Goal: Task Accomplishment & Management: Manage account settings

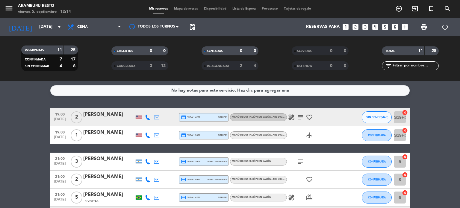
click at [445, 24] on icon "power_settings_new" at bounding box center [444, 26] width 7 height 7
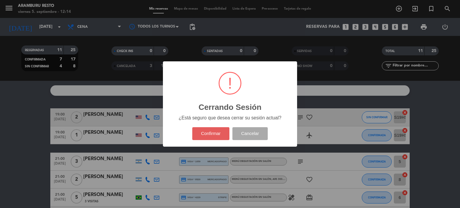
click at [216, 129] on button "Confirmar" at bounding box center [210, 133] width 37 height 13
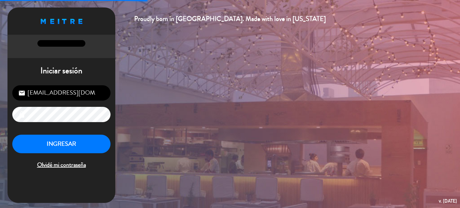
click at [58, 100] on input "[EMAIL_ADDRESS][DOMAIN_NAME]" at bounding box center [61, 92] width 98 height 15
type input "[EMAIL_ADDRESS][DOMAIN_NAME]"
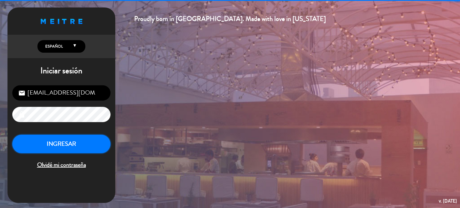
click at [66, 146] on button "INGRESAR" at bounding box center [61, 144] width 98 height 19
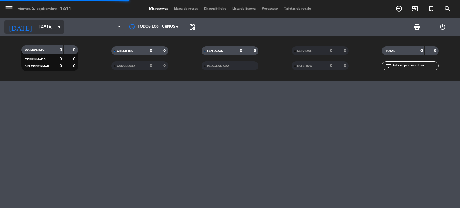
click at [50, 28] on input "[DATE]" at bounding box center [64, 27] width 57 height 11
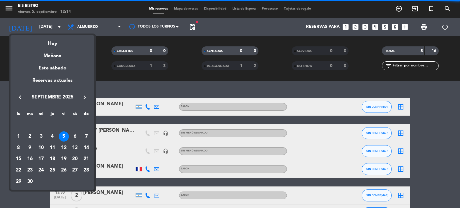
click at [80, 95] on button "keyboard_arrow_right" at bounding box center [84, 97] width 11 height 8
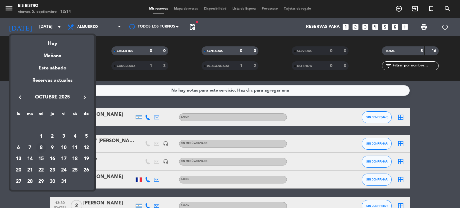
click at [43, 149] on div "8" at bounding box center [41, 148] width 10 height 10
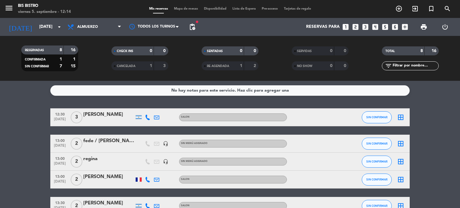
type input "[DATE]"
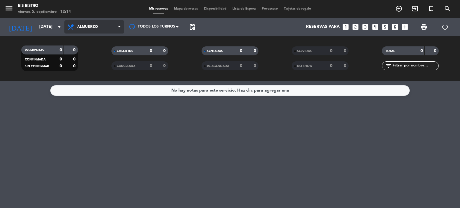
click at [108, 27] on span "Almuerzo" at bounding box center [94, 26] width 60 height 13
click at [102, 60] on div "menu Bis Bistro [DATE] 5. septiembre - 12:14 Mis reservas Mapa de mesas Disponi…" at bounding box center [230, 40] width 460 height 81
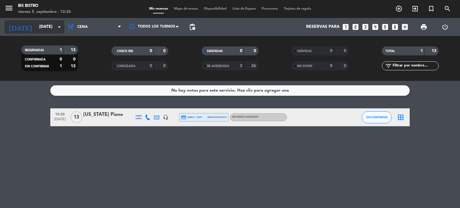
click at [49, 28] on input "[DATE]" at bounding box center [64, 27] width 57 height 11
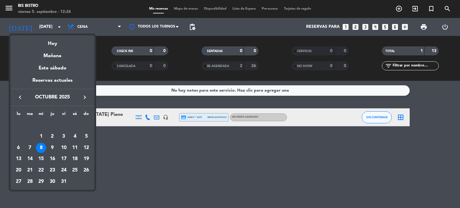
click at [84, 91] on div "keyboard_arrow_left octubre 2025 keyboard_arrow_right" at bounding box center [52, 97] width 84 height 17
click at [84, 95] on icon "keyboard_arrow_right" at bounding box center [84, 97] width 7 height 7
click at [84, 96] on icon "keyboard_arrow_right" at bounding box center [84, 97] width 7 height 7
click at [10, 7] on div at bounding box center [230, 104] width 460 height 208
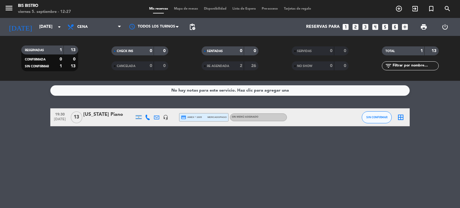
click at [443, 30] on icon "power_settings_new" at bounding box center [444, 26] width 7 height 7
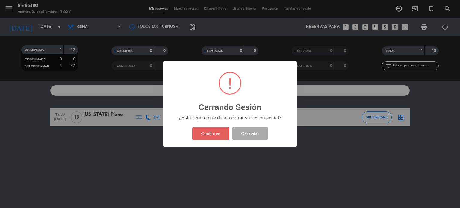
click at [212, 130] on button "Confirmar" at bounding box center [210, 133] width 37 height 13
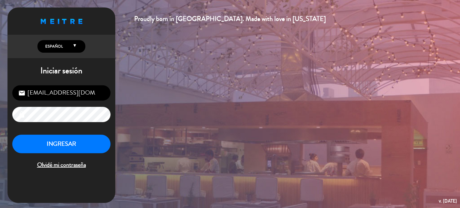
click at [57, 87] on input "[EMAIL_ADDRESS][DOMAIN_NAME]" at bounding box center [61, 92] width 98 height 15
type input "[EMAIL_ADDRESS][DOMAIN_NAME]"
click at [63, 147] on button "INGRESAR" at bounding box center [61, 144] width 98 height 19
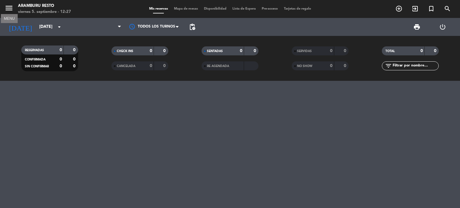
click at [11, 9] on icon "menu" at bounding box center [8, 8] width 9 height 9
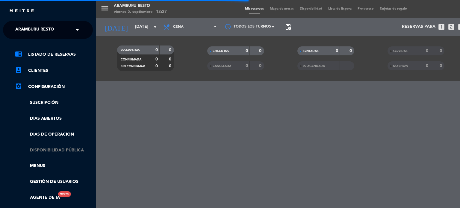
click at [60, 152] on link "Disponibilidad pública" at bounding box center [54, 150] width 78 height 7
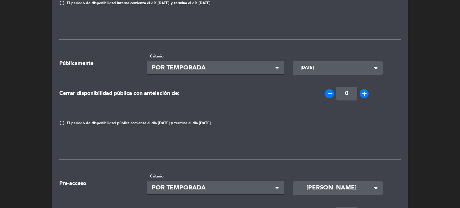
scroll to position [60, 0]
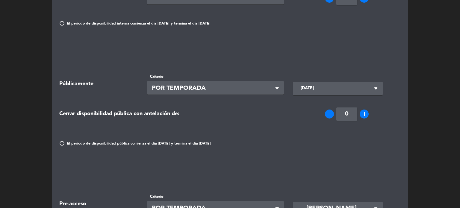
click at [375, 88] on icon "arrow_drop_down" at bounding box center [375, 88] width 11 height 11
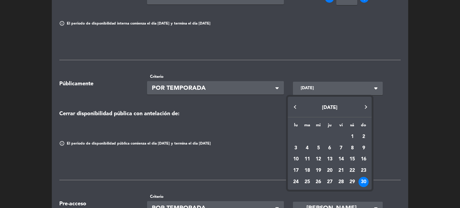
click at [367, 109] on button "Next month" at bounding box center [366, 107] width 12 height 12
click at [315, 195] on div "31" at bounding box center [318, 193] width 10 height 10
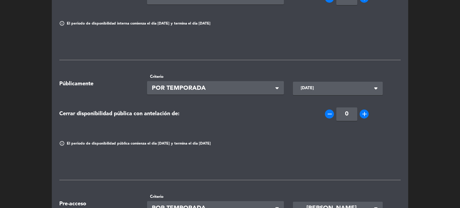
type input "mié. 31 dic."
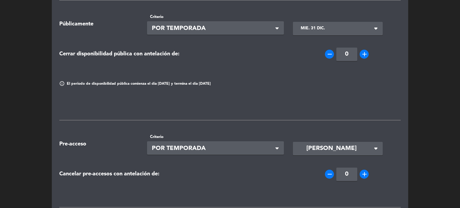
scroll to position [234, 0]
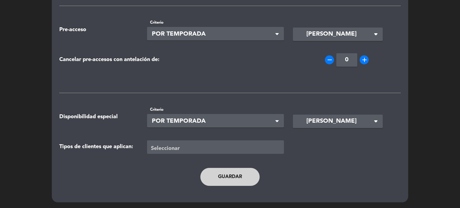
click at [228, 175] on button "Guardar" at bounding box center [229, 177] width 59 height 18
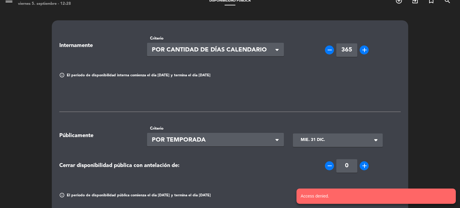
scroll to position [0, 0]
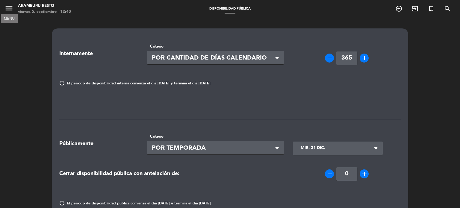
click at [5, 10] on icon "menu" at bounding box center [8, 8] width 9 height 9
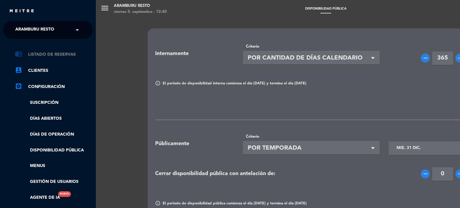
click at [30, 52] on link "chrome_reader_mode Listado de Reservas" at bounding box center [54, 54] width 78 height 7
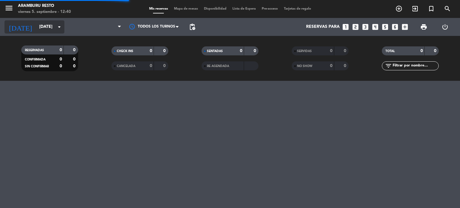
click at [42, 28] on input "[DATE]" at bounding box center [64, 27] width 57 height 11
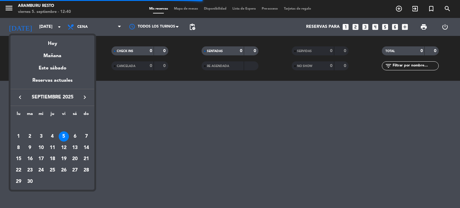
click at [84, 97] on icon "keyboard_arrow_right" at bounding box center [84, 97] width 7 height 7
click at [85, 97] on icon "keyboard_arrow_right" at bounding box center [84, 97] width 7 height 7
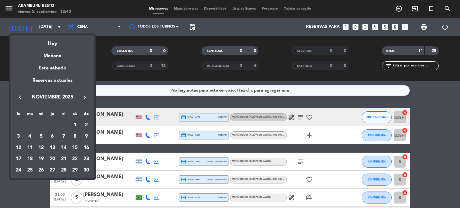
click at [83, 99] on icon "keyboard_arrow_right" at bounding box center [84, 97] width 7 height 7
click at [31, 171] on div "23" at bounding box center [30, 170] width 10 height 10
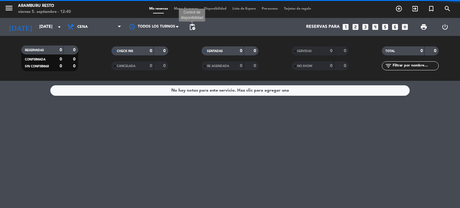
click at [189, 27] on span "pending_actions" at bounding box center [192, 26] width 7 height 7
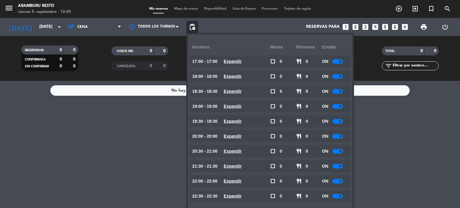
click at [334, 63] on div "ON" at bounding box center [335, 61] width 26 height 12
click at [336, 60] on div at bounding box center [337, 61] width 10 height 4
click at [337, 75] on div at bounding box center [337, 76] width 10 height 4
click at [338, 78] on div at bounding box center [337, 76] width 10 height 4
click at [340, 76] on span at bounding box center [340, 76] width 2 height 2
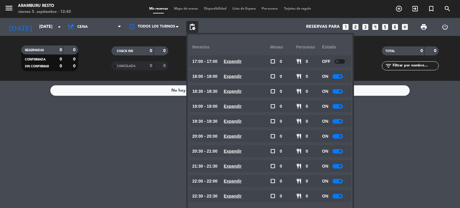
click at [334, 77] on div at bounding box center [337, 76] width 10 height 4
click at [335, 78] on div at bounding box center [337, 76] width 10 height 4
click at [336, 78] on div at bounding box center [337, 76] width 10 height 4
click at [338, 92] on div at bounding box center [337, 91] width 10 height 4
click at [340, 91] on span at bounding box center [340, 91] width 2 height 2
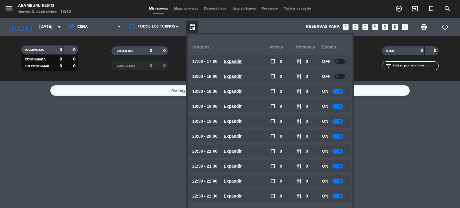
drag, startPoint x: 341, startPoint y: 94, endPoint x: 336, endPoint y: 93, distance: 5.8
click at [339, 94] on div "ON" at bounding box center [335, 91] width 26 height 12
click at [336, 93] on div at bounding box center [337, 91] width 10 height 4
click at [336, 106] on div at bounding box center [337, 106] width 10 height 4
click at [336, 107] on div at bounding box center [337, 106] width 10 height 4
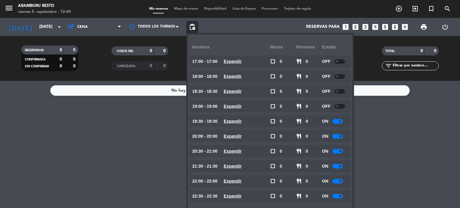
click at [336, 121] on div at bounding box center [337, 121] width 10 height 4
click at [335, 122] on div at bounding box center [337, 121] width 10 height 4
click at [336, 123] on div at bounding box center [337, 121] width 10 height 4
click at [335, 136] on div at bounding box center [337, 136] width 10 height 4
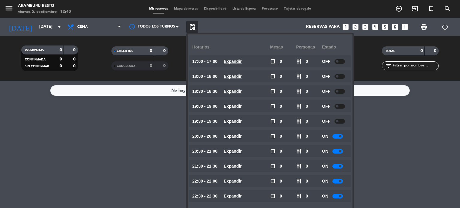
click at [335, 137] on div at bounding box center [337, 136] width 10 height 4
click at [334, 149] on div at bounding box center [337, 151] width 10 height 4
click at [336, 151] on div at bounding box center [337, 151] width 10 height 4
click at [338, 152] on div at bounding box center [337, 151] width 10 height 4
click at [338, 166] on div at bounding box center [337, 166] width 10 height 4
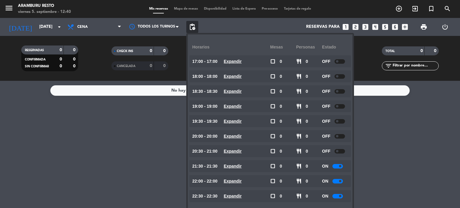
click at [339, 166] on div at bounding box center [337, 166] width 10 height 4
click at [338, 168] on div at bounding box center [337, 166] width 10 height 4
click at [338, 167] on div at bounding box center [337, 166] width 10 height 4
click at [338, 183] on div "ON" at bounding box center [335, 181] width 26 height 12
click at [338, 181] on div at bounding box center [337, 181] width 10 height 4
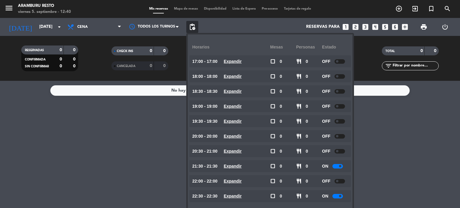
click at [336, 166] on div at bounding box center [337, 166] width 10 height 4
click at [336, 167] on div at bounding box center [337, 166] width 10 height 4
click at [337, 197] on div at bounding box center [337, 196] width 10 height 4
click at [334, 194] on small-switch at bounding box center [337, 196] width 10 height 4
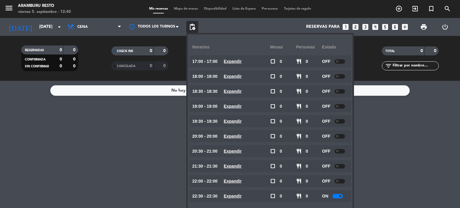
click at [336, 195] on div at bounding box center [337, 196] width 10 height 4
click at [336, 197] on div at bounding box center [337, 196] width 10 height 4
click at [25, 160] on div "No hay notas para este servicio. Haz clic para agregar una" at bounding box center [230, 144] width 460 height 127
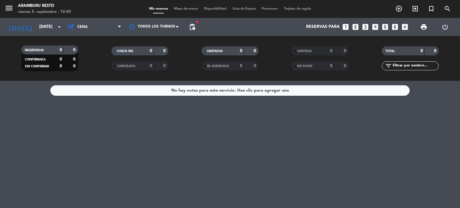
click at [53, 34] on div "[DATE] [DATE] arrow_drop_down" at bounding box center [34, 27] width 60 height 18
click at [54, 25] on input "[DATE]" at bounding box center [64, 27] width 57 height 11
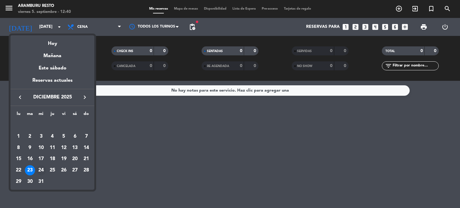
click at [43, 172] on div "24" at bounding box center [41, 170] width 10 height 10
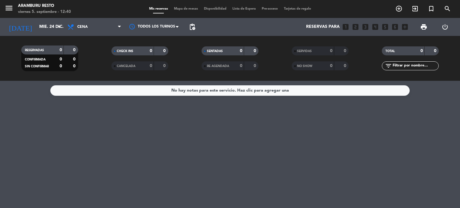
click at [188, 26] on span "pending_actions" at bounding box center [192, 27] width 12 height 12
click at [193, 26] on span "pending_actions" at bounding box center [192, 26] width 7 height 7
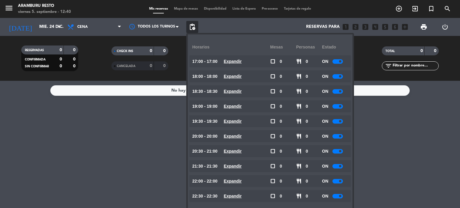
click at [338, 61] on div at bounding box center [337, 61] width 10 height 4
click at [338, 76] on div at bounding box center [337, 76] width 10 height 4
click at [336, 78] on div at bounding box center [337, 76] width 10 height 4
click at [336, 93] on div at bounding box center [337, 91] width 10 height 4
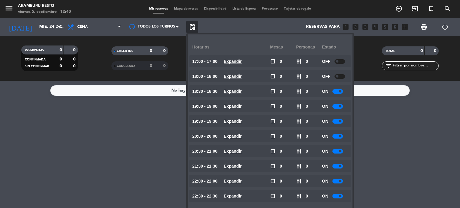
click at [336, 91] on div at bounding box center [337, 91] width 10 height 4
click at [338, 92] on div at bounding box center [337, 91] width 10 height 4
click at [338, 110] on div "ON" at bounding box center [335, 106] width 26 height 12
click at [338, 107] on div at bounding box center [337, 106] width 10 height 4
click at [339, 108] on div at bounding box center [337, 106] width 10 height 4
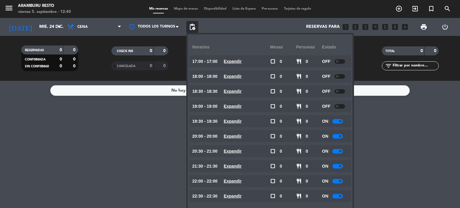
click at [339, 122] on span at bounding box center [340, 121] width 2 height 2
click at [335, 123] on div at bounding box center [337, 121] width 10 height 4
click at [337, 139] on div "ON" at bounding box center [335, 136] width 26 height 12
click at [338, 135] on div at bounding box center [337, 136] width 10 height 4
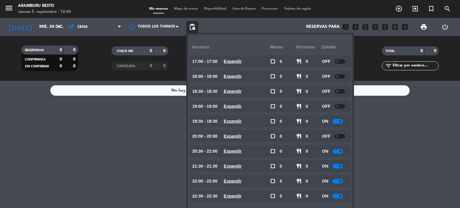
click at [336, 121] on div at bounding box center [337, 121] width 10 height 4
click at [336, 122] on div at bounding box center [337, 121] width 10 height 4
click at [336, 151] on div at bounding box center [337, 151] width 10 height 4
click at [337, 150] on div at bounding box center [337, 151] width 10 height 4
click at [336, 169] on div "ON" at bounding box center [335, 166] width 26 height 12
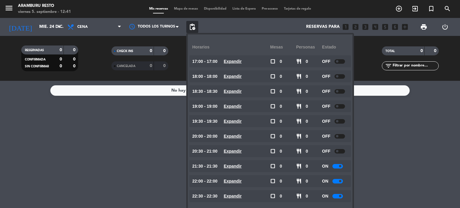
click at [336, 168] on div at bounding box center [337, 166] width 10 height 4
click at [337, 167] on div at bounding box center [337, 166] width 10 height 4
click at [336, 181] on div at bounding box center [337, 181] width 10 height 4
click at [337, 198] on div at bounding box center [337, 196] width 10 height 4
click at [338, 181] on div at bounding box center [337, 181] width 10 height 4
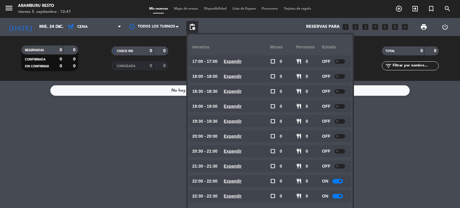
click at [338, 185] on div "ON" at bounding box center [335, 181] width 26 height 12
click at [337, 179] on div at bounding box center [337, 181] width 10 height 4
click at [335, 198] on div at bounding box center [337, 196] width 10 height 4
click at [335, 197] on div at bounding box center [337, 196] width 10 height 4
click at [339, 196] on span at bounding box center [340, 196] width 2 height 2
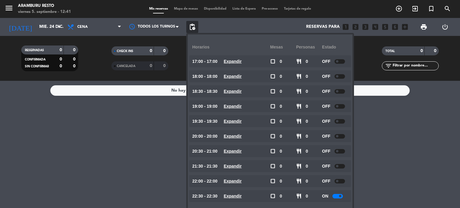
click at [337, 197] on div at bounding box center [337, 196] width 10 height 4
click at [195, 28] on span "pending_actions" at bounding box center [192, 26] width 7 height 7
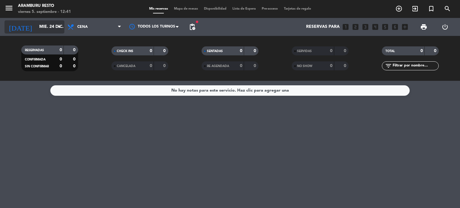
click at [36, 27] on input "mié. 24 dic." at bounding box center [64, 27] width 57 height 11
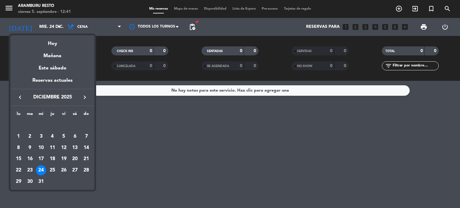
click at [49, 169] on div "25" at bounding box center [52, 170] width 10 height 10
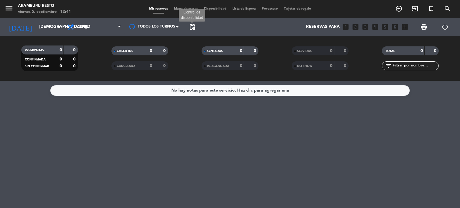
click at [189, 28] on span "pending_actions" at bounding box center [192, 26] width 7 height 7
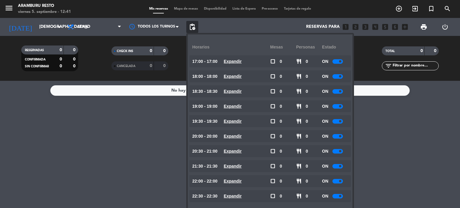
click at [338, 63] on div at bounding box center [337, 61] width 10 height 4
click at [337, 78] on div at bounding box center [337, 76] width 10 height 4
click at [337, 91] on div at bounding box center [337, 91] width 10 height 4
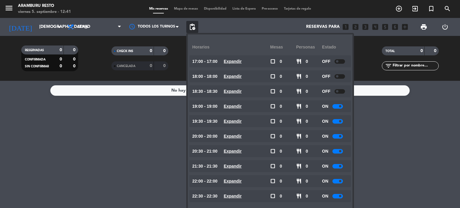
click at [336, 107] on div at bounding box center [337, 106] width 10 height 4
click at [339, 107] on div at bounding box center [337, 106] width 10 height 4
click at [338, 124] on div "ON" at bounding box center [335, 121] width 26 height 12
click at [337, 123] on div at bounding box center [337, 121] width 10 height 4
click at [335, 122] on div at bounding box center [337, 121] width 10 height 4
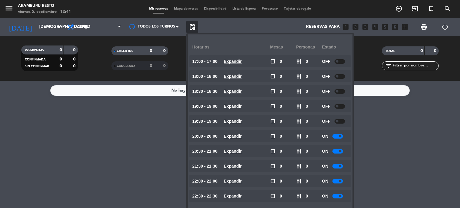
click at [339, 137] on div at bounding box center [337, 136] width 10 height 4
click at [335, 136] on div at bounding box center [337, 136] width 10 height 4
click at [337, 136] on div at bounding box center [337, 136] width 10 height 4
click at [335, 151] on div at bounding box center [337, 151] width 10 height 4
drag, startPoint x: 333, startPoint y: 154, endPoint x: 337, endPoint y: 151, distance: 4.9
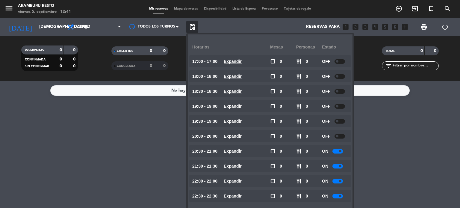
click at [333, 154] on div "ON" at bounding box center [335, 151] width 26 height 12
click at [337, 151] on div at bounding box center [337, 151] width 10 height 4
click at [336, 166] on div at bounding box center [337, 166] width 10 height 4
click at [337, 168] on div at bounding box center [337, 166] width 10 height 4
click at [340, 166] on span at bounding box center [340, 166] width 2 height 2
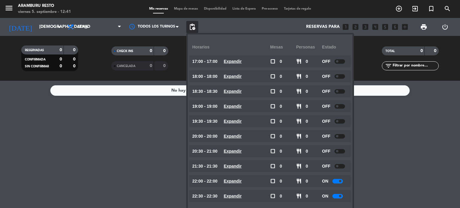
click at [341, 181] on span at bounding box center [340, 181] width 2 height 2
click at [340, 197] on span at bounding box center [340, 196] width 2 height 2
click at [341, 182] on div at bounding box center [337, 181] width 10 height 4
click at [341, 182] on span at bounding box center [340, 181] width 2 height 2
click at [342, 180] on div at bounding box center [337, 181] width 10 height 4
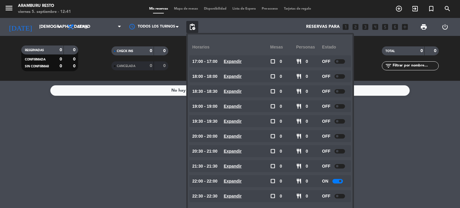
click at [340, 181] on span at bounding box center [340, 181] width 2 height 2
drag, startPoint x: 136, startPoint y: 172, endPoint x: 124, endPoint y: 54, distance: 119.2
click at [130, 163] on div "No hay notas para este servicio. Haz clic para agregar una" at bounding box center [230, 144] width 460 height 127
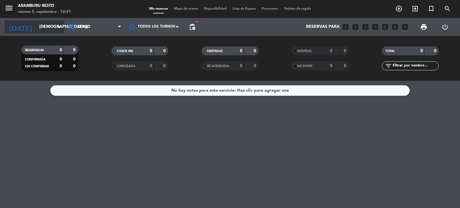
click at [45, 29] on input "[DEMOGRAPHIC_DATA][DATE]" at bounding box center [64, 27] width 57 height 11
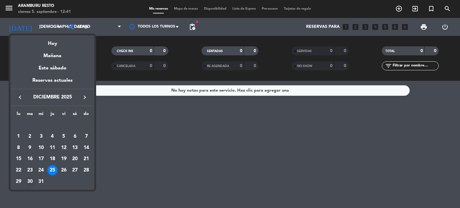
click at [27, 183] on div "30" at bounding box center [30, 182] width 10 height 10
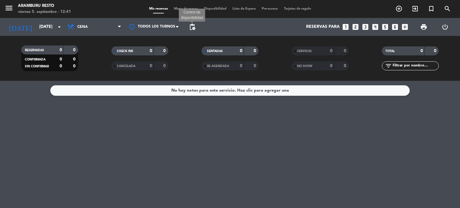
click at [195, 24] on span "pending_actions" at bounding box center [192, 26] width 7 height 7
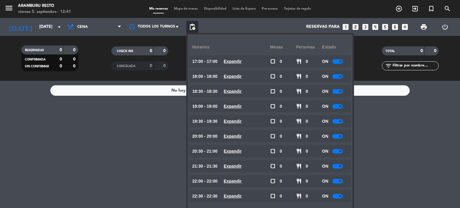
click at [338, 60] on div at bounding box center [337, 61] width 10 height 4
click at [337, 75] on div at bounding box center [337, 76] width 10 height 4
click at [338, 77] on div at bounding box center [337, 76] width 10 height 4
click at [338, 78] on div at bounding box center [337, 76] width 10 height 4
click at [339, 91] on div at bounding box center [337, 91] width 10 height 4
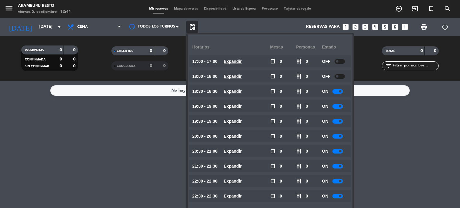
click at [334, 90] on div at bounding box center [337, 91] width 10 height 4
click at [336, 91] on div at bounding box center [337, 91] width 10 height 4
click at [342, 92] on div at bounding box center [337, 91] width 10 height 4
click at [341, 106] on span at bounding box center [340, 106] width 2 height 2
click at [341, 105] on span at bounding box center [340, 106] width 2 height 2
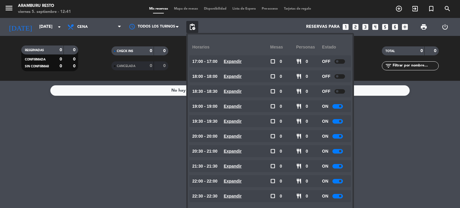
click at [341, 107] on span at bounding box center [340, 106] width 2 height 2
click at [341, 121] on span at bounding box center [340, 121] width 2 height 2
click at [343, 121] on div at bounding box center [337, 121] width 10 height 4
click at [342, 121] on div at bounding box center [337, 121] width 10 height 4
click at [342, 137] on div at bounding box center [337, 136] width 10 height 4
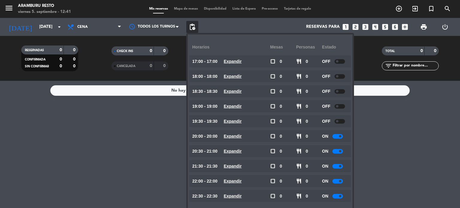
click at [340, 132] on div "ON" at bounding box center [335, 136] width 26 height 12
click at [339, 136] on span at bounding box center [340, 136] width 2 height 2
click at [341, 149] on div at bounding box center [337, 151] width 10 height 4
click at [340, 150] on span at bounding box center [340, 151] width 2 height 2
click at [340, 151] on span at bounding box center [340, 151] width 2 height 2
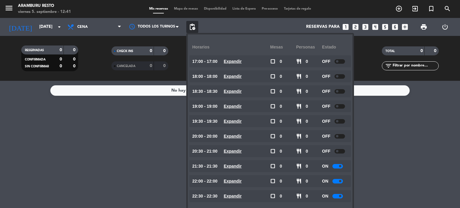
click at [339, 166] on div at bounding box center [337, 166] width 10 height 4
click at [336, 166] on div at bounding box center [337, 166] width 10 height 4
click at [339, 182] on div at bounding box center [337, 181] width 10 height 4
click at [336, 181] on div at bounding box center [337, 181] width 10 height 4
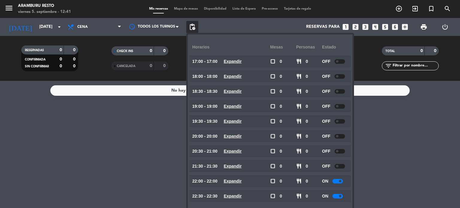
click at [339, 181] on div at bounding box center [337, 181] width 10 height 4
click at [341, 195] on span at bounding box center [340, 196] width 2 height 2
click at [340, 198] on div at bounding box center [337, 196] width 10 height 4
click at [339, 198] on div at bounding box center [337, 196] width 10 height 4
drag, startPoint x: 378, startPoint y: 159, endPoint x: 344, endPoint y: 146, distance: 36.8
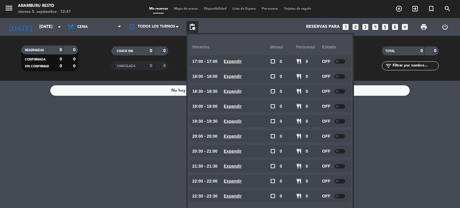
click at [378, 159] on div "No hay notas para este servicio. Haz clic para agregar una" at bounding box center [230, 144] width 460 height 127
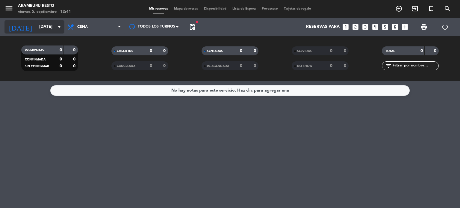
click at [45, 27] on input "[DATE]" at bounding box center [64, 27] width 57 height 11
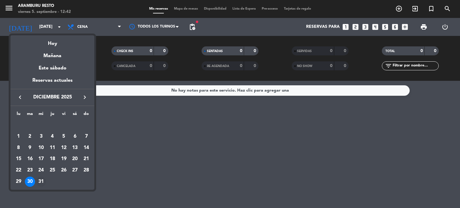
click at [43, 181] on div "31" at bounding box center [41, 182] width 10 height 10
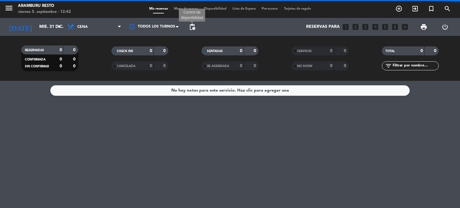
click at [192, 28] on span "pending_actions" at bounding box center [192, 26] width 7 height 7
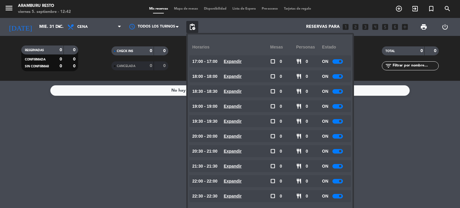
click at [338, 62] on div at bounding box center [337, 61] width 10 height 4
click at [341, 76] on span at bounding box center [340, 76] width 2 height 2
click at [339, 76] on span at bounding box center [340, 76] width 2 height 2
click at [341, 92] on span at bounding box center [340, 91] width 2 height 2
click at [340, 91] on span at bounding box center [340, 91] width 2 height 2
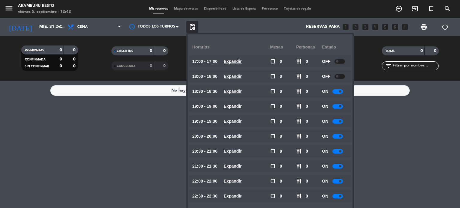
click at [338, 92] on div at bounding box center [337, 91] width 10 height 4
click at [339, 106] on div at bounding box center [337, 106] width 10 height 4
click at [341, 108] on div at bounding box center [337, 106] width 10 height 4
click at [341, 122] on span at bounding box center [340, 121] width 2 height 2
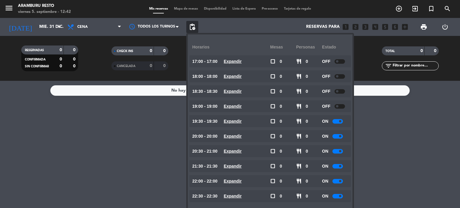
click at [341, 122] on span at bounding box center [340, 121] width 2 height 2
click at [339, 121] on div at bounding box center [337, 121] width 10 height 4
click at [340, 135] on span at bounding box center [340, 136] width 2 height 2
click at [341, 135] on span at bounding box center [340, 136] width 2 height 2
click at [339, 138] on div at bounding box center [337, 136] width 10 height 4
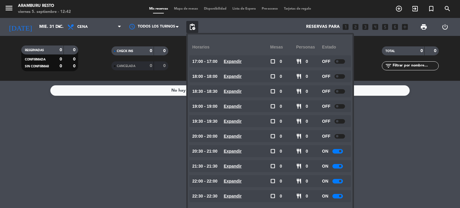
click at [339, 150] on div at bounding box center [337, 151] width 10 height 4
click at [338, 150] on div at bounding box center [337, 151] width 10 height 4
click at [340, 165] on span at bounding box center [340, 166] width 2 height 2
click at [341, 166] on span at bounding box center [340, 166] width 2 height 2
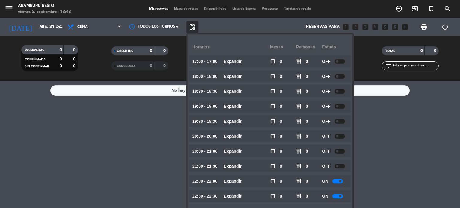
click at [340, 181] on span at bounding box center [340, 181] width 2 height 2
click at [340, 184] on div "ON" at bounding box center [335, 181] width 26 height 12
click at [341, 182] on span at bounding box center [340, 181] width 2 height 2
click at [340, 195] on div at bounding box center [337, 196] width 10 height 4
click at [341, 197] on span at bounding box center [340, 196] width 2 height 2
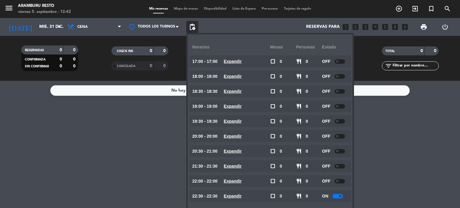
click at [340, 197] on span at bounding box center [340, 196] width 2 height 2
click at [341, 197] on span at bounding box center [340, 196] width 2 height 2
click at [46, 26] on input "mié. 31 dic." at bounding box center [64, 27] width 57 height 11
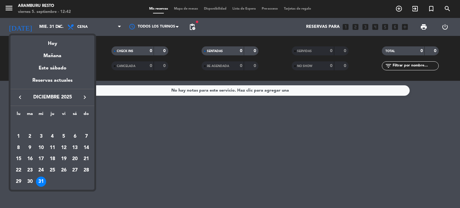
click at [84, 98] on icon "keyboard_arrow_right" at bounding box center [84, 97] width 7 height 7
click at [54, 122] on div "1" at bounding box center [52, 125] width 10 height 10
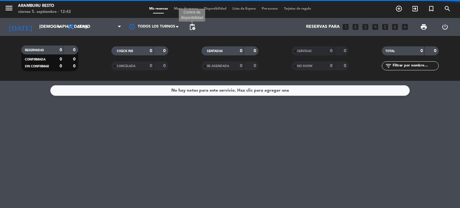
click at [194, 30] on span "pending_actions" at bounding box center [192, 26] width 7 height 7
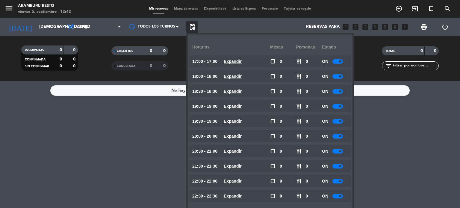
click at [339, 63] on div at bounding box center [337, 61] width 10 height 4
click at [337, 75] on div at bounding box center [337, 76] width 10 height 4
click at [340, 77] on span at bounding box center [340, 76] width 2 height 2
click at [339, 92] on span at bounding box center [340, 91] width 2 height 2
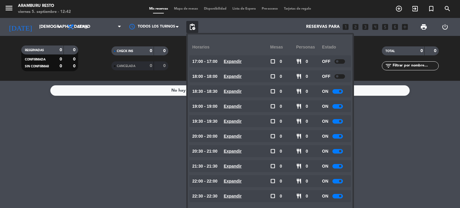
click at [340, 92] on span at bounding box center [340, 91] width 2 height 2
click at [340, 95] on div "ON" at bounding box center [335, 91] width 26 height 12
click at [342, 93] on div at bounding box center [337, 91] width 10 height 4
click at [340, 105] on span at bounding box center [340, 106] width 2 height 2
click at [342, 110] on div "ON" at bounding box center [335, 106] width 26 height 12
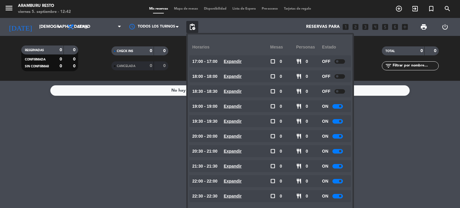
click at [342, 107] on div at bounding box center [337, 106] width 10 height 4
click at [341, 120] on span at bounding box center [340, 121] width 2 height 2
click at [341, 121] on span at bounding box center [340, 121] width 2 height 2
click at [342, 137] on div at bounding box center [337, 136] width 10 height 4
click at [340, 122] on span at bounding box center [340, 121] width 2 height 2
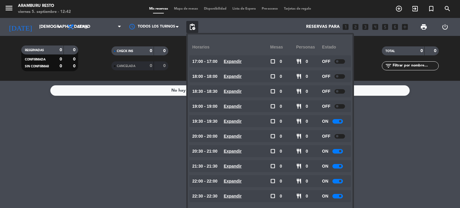
click at [340, 123] on div "ON" at bounding box center [335, 121] width 26 height 12
click at [340, 119] on div at bounding box center [337, 121] width 10 height 4
click at [339, 152] on div at bounding box center [337, 151] width 10 height 4
click at [341, 151] on span at bounding box center [340, 151] width 2 height 2
click at [341, 168] on div at bounding box center [337, 166] width 10 height 4
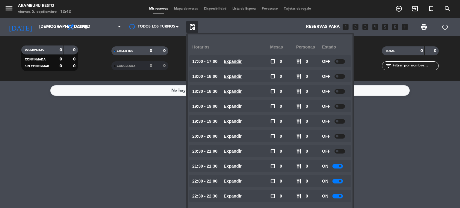
click at [341, 167] on span at bounding box center [340, 166] width 2 height 2
click at [342, 181] on div at bounding box center [337, 181] width 10 height 4
click at [341, 183] on div "ON" at bounding box center [335, 181] width 26 height 12
click at [342, 181] on div at bounding box center [337, 181] width 10 height 4
click at [340, 198] on div at bounding box center [337, 196] width 10 height 4
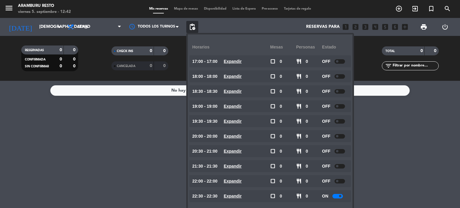
click at [341, 196] on span at bounding box center [340, 196] width 2 height 2
click at [341, 197] on span at bounding box center [340, 196] width 2 height 2
click at [376, 179] on div "No hay notas para este servicio. Haz clic para agregar una" at bounding box center [230, 144] width 460 height 127
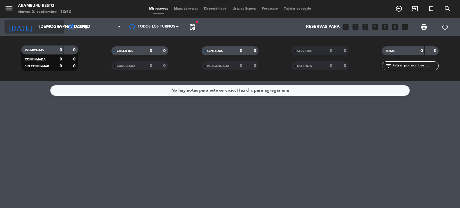
click at [48, 30] on input "[DEMOGRAPHIC_DATA][DATE]" at bounding box center [64, 27] width 57 height 11
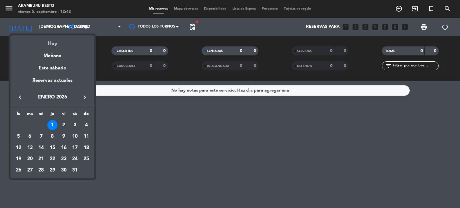
click at [56, 43] on div "Hoy" at bounding box center [52, 41] width 84 height 12
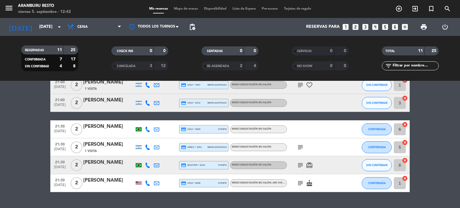
scroll to position [144, 0]
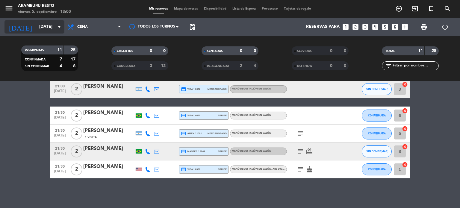
click at [43, 25] on input "[DATE]" at bounding box center [64, 27] width 57 height 11
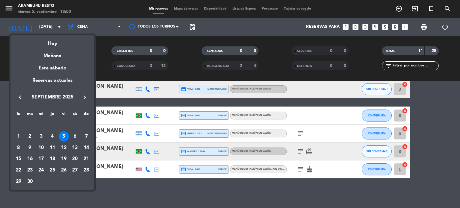
click at [87, 95] on icon "keyboard_arrow_right" at bounding box center [84, 97] width 7 height 7
click at [86, 96] on icon "keyboard_arrow_right" at bounding box center [84, 97] width 7 height 7
click at [42, 179] on div "31" at bounding box center [41, 182] width 10 height 10
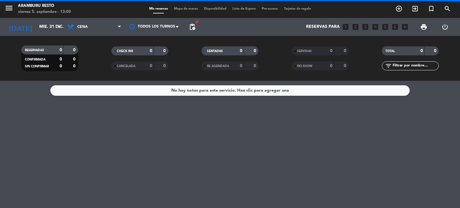
scroll to position [0, 0]
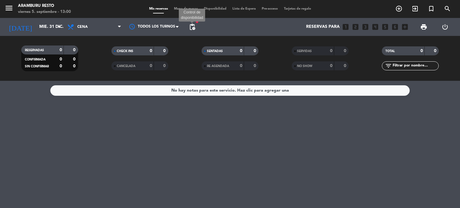
click at [194, 27] on span "pending_actions" at bounding box center [192, 26] width 7 height 7
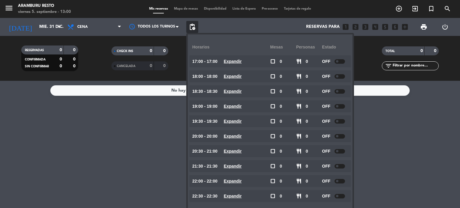
drag, startPoint x: 111, startPoint y: 160, endPoint x: 108, endPoint y: 142, distance: 18.2
click at [111, 151] on div "No hay notas para este servicio. Haz clic para agregar una" at bounding box center [230, 144] width 460 height 127
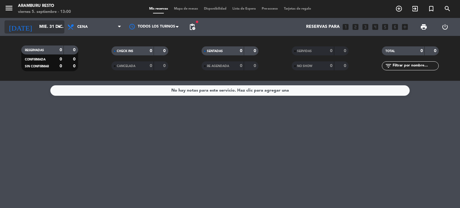
click at [51, 30] on input "mié. 31 dic." at bounding box center [64, 27] width 57 height 11
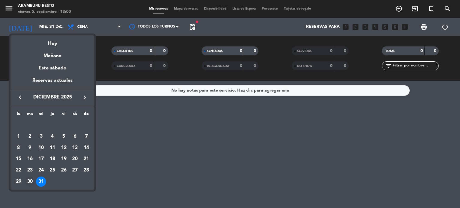
click at [29, 178] on div "30" at bounding box center [30, 182] width 10 height 10
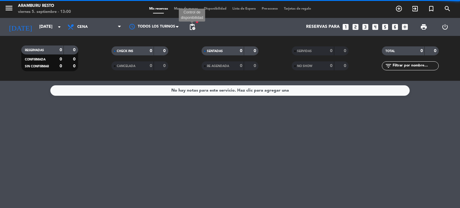
click at [194, 29] on span "pending_actions" at bounding box center [192, 26] width 7 height 7
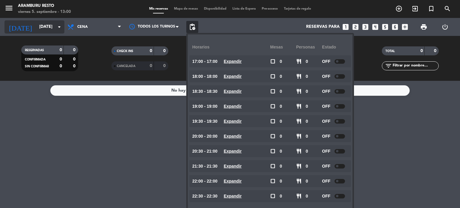
click at [54, 20] on div "[DATE] [DATE] arrow_drop_down" at bounding box center [34, 27] width 60 height 18
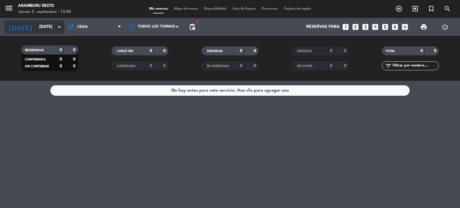
click at [48, 32] on input "[DATE]" at bounding box center [64, 27] width 57 height 11
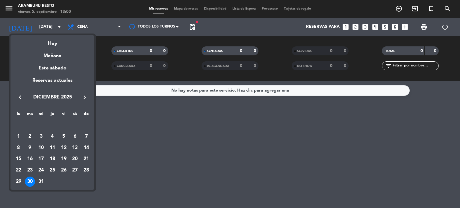
click at [31, 172] on div "23" at bounding box center [30, 170] width 10 height 10
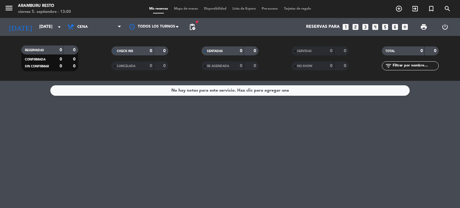
click at [196, 28] on span "pending_actions" at bounding box center [192, 27] width 12 height 12
click at [192, 27] on span "pending_actions" at bounding box center [192, 26] width 7 height 7
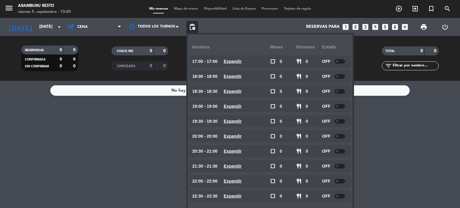
drag, startPoint x: 89, startPoint y: 134, endPoint x: 50, endPoint y: 65, distance: 79.5
click at [88, 134] on div "No hay notas para este servicio. Haz clic para agregar una" at bounding box center [230, 144] width 460 height 127
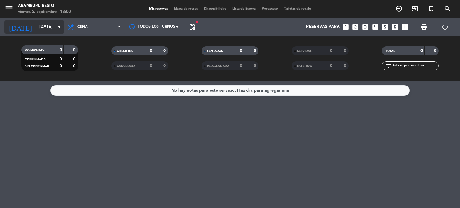
click at [41, 28] on input "[DATE]" at bounding box center [64, 27] width 57 height 11
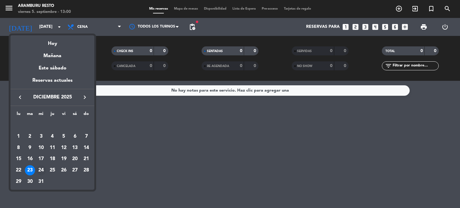
click at [43, 168] on div "24" at bounding box center [41, 170] width 10 height 10
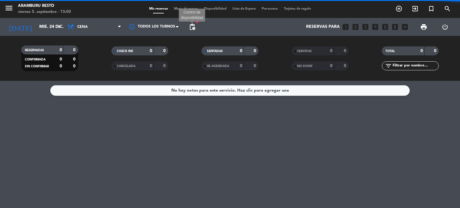
click at [192, 28] on span "pending_actions" at bounding box center [192, 26] width 7 height 7
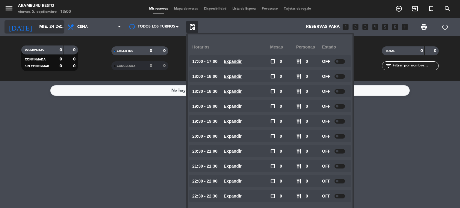
click at [47, 28] on input "mié. 24 dic." at bounding box center [64, 27] width 57 height 11
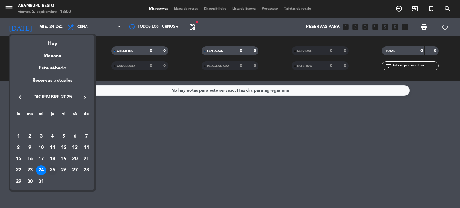
click at [48, 169] on div "25" at bounding box center [52, 170] width 10 height 10
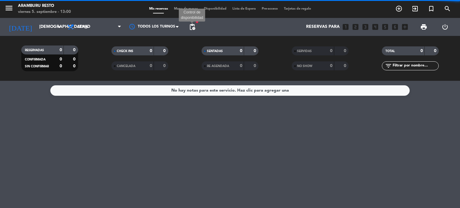
click at [195, 27] on span "pending_actions" at bounding box center [192, 26] width 7 height 7
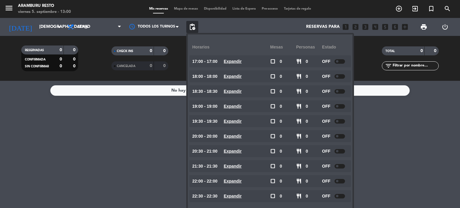
click at [189, 26] on span "pending_actions" at bounding box center [192, 26] width 7 height 7
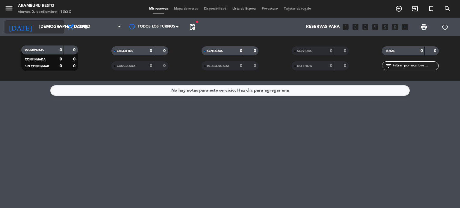
click at [36, 24] on input "[DEMOGRAPHIC_DATA][DATE]" at bounding box center [64, 27] width 57 height 11
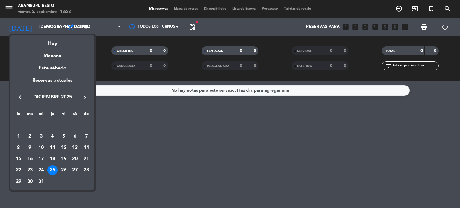
click at [18, 98] on icon "keyboard_arrow_left" at bounding box center [19, 97] width 7 height 7
click at [29, 146] on div "9" at bounding box center [30, 148] width 10 height 10
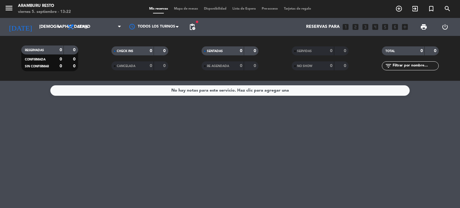
type input "[DATE]"
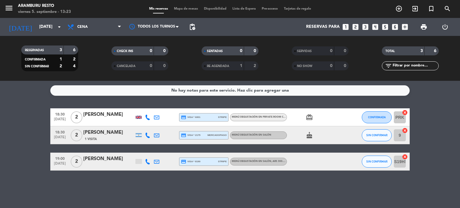
click at [309, 133] on icon "cake" at bounding box center [309, 135] width 7 height 7
click at [30, 128] on bookings-row "18:30 [DATE] 2 [PERSON_NAME] credit_card visa * 6001 stripe Menú degustación en…" at bounding box center [230, 139] width 460 height 62
click at [62, 133] on span "18:30" at bounding box center [59, 131] width 15 height 7
drag, startPoint x: 32, startPoint y: 133, endPoint x: 62, endPoint y: 10, distance: 126.3
click at [36, 126] on bookings-row "18:30 [DATE] 2 [PERSON_NAME] credit_card visa * 6001 stripe Menú degustación en…" at bounding box center [230, 139] width 460 height 62
